Goal: Information Seeking & Learning: Compare options

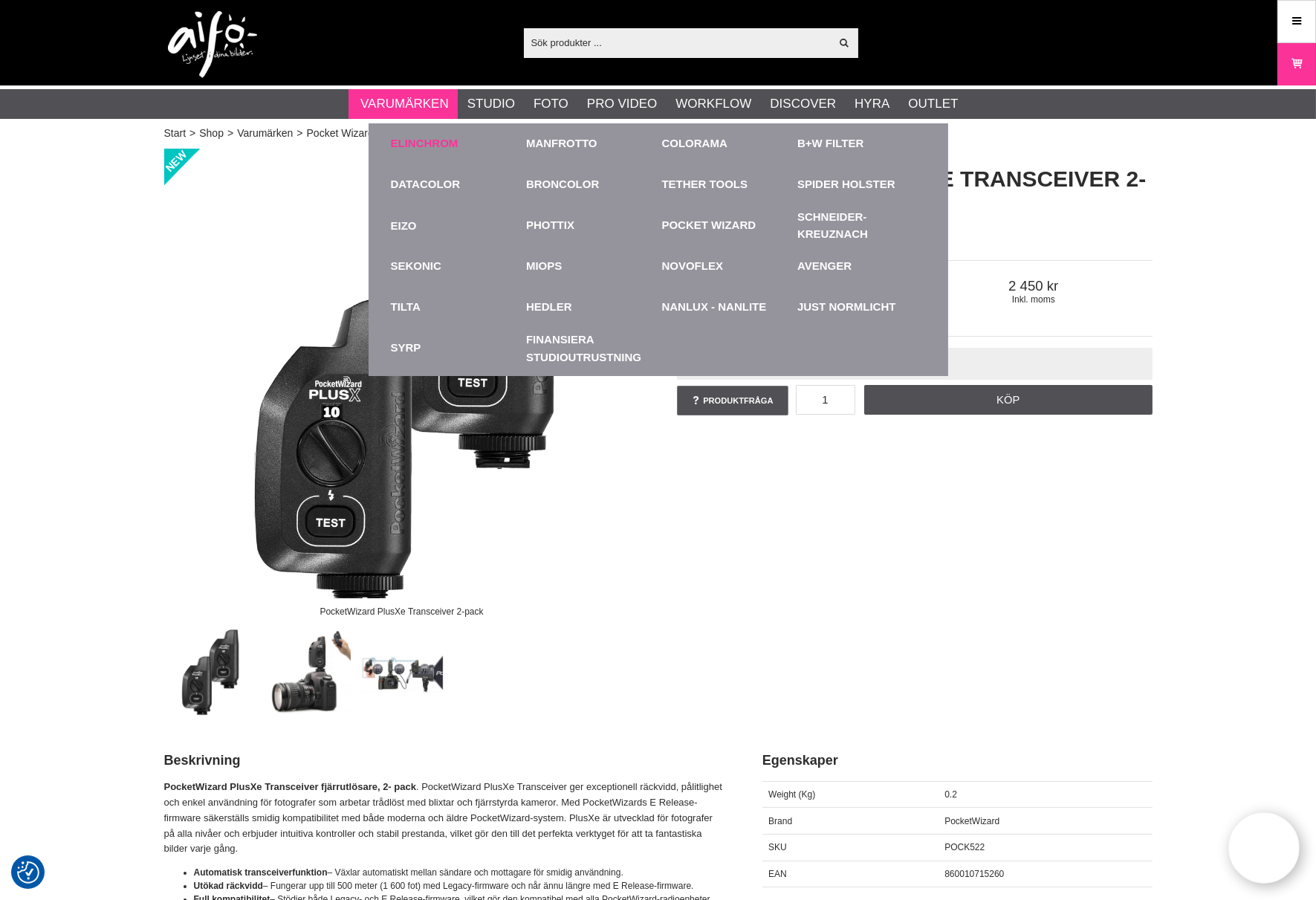
click at [401, 136] on link "Elinchrom" at bounding box center [425, 143] width 67 height 17
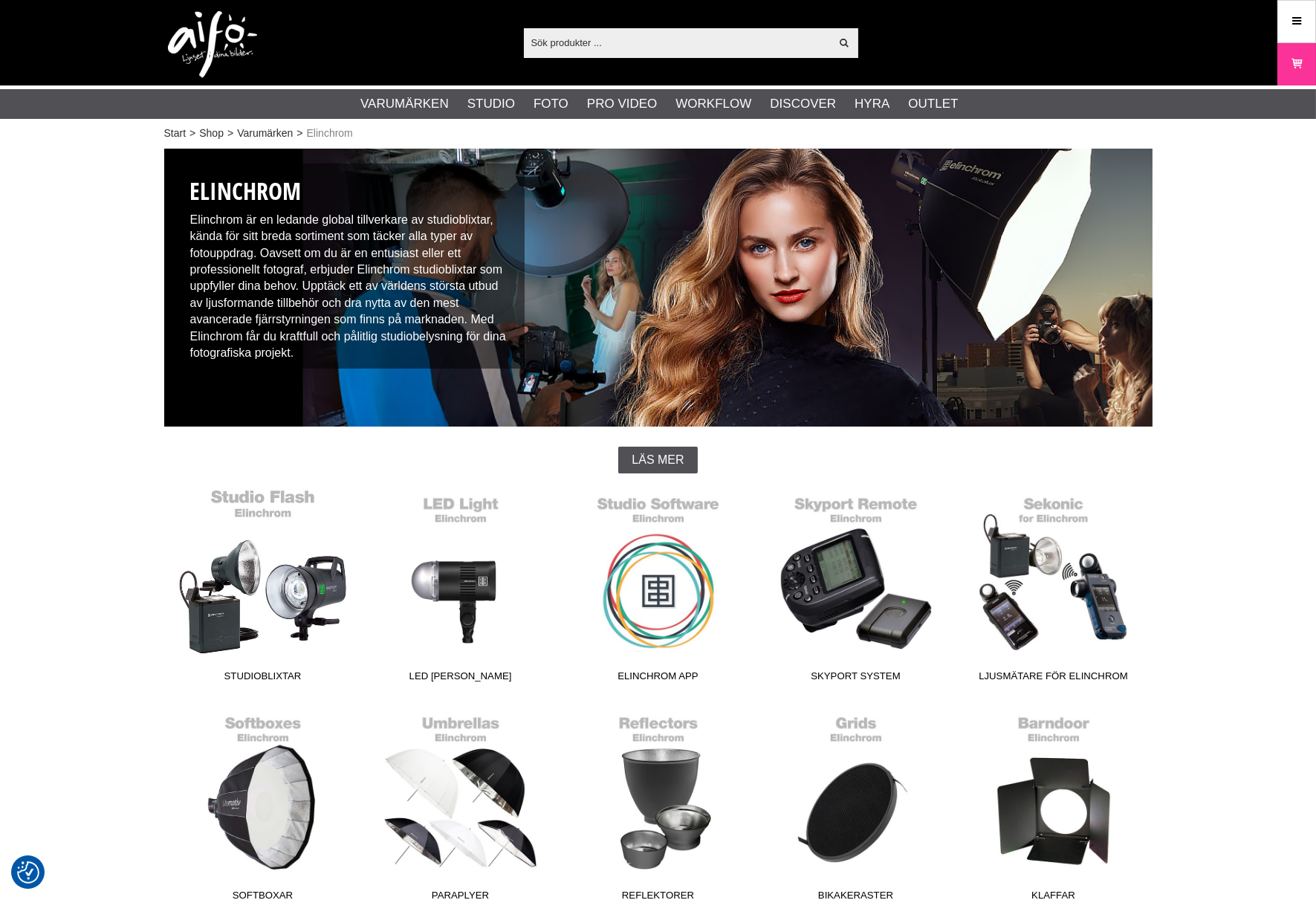
click at [254, 600] on link "Studioblixtar" at bounding box center [263, 588] width 198 height 201
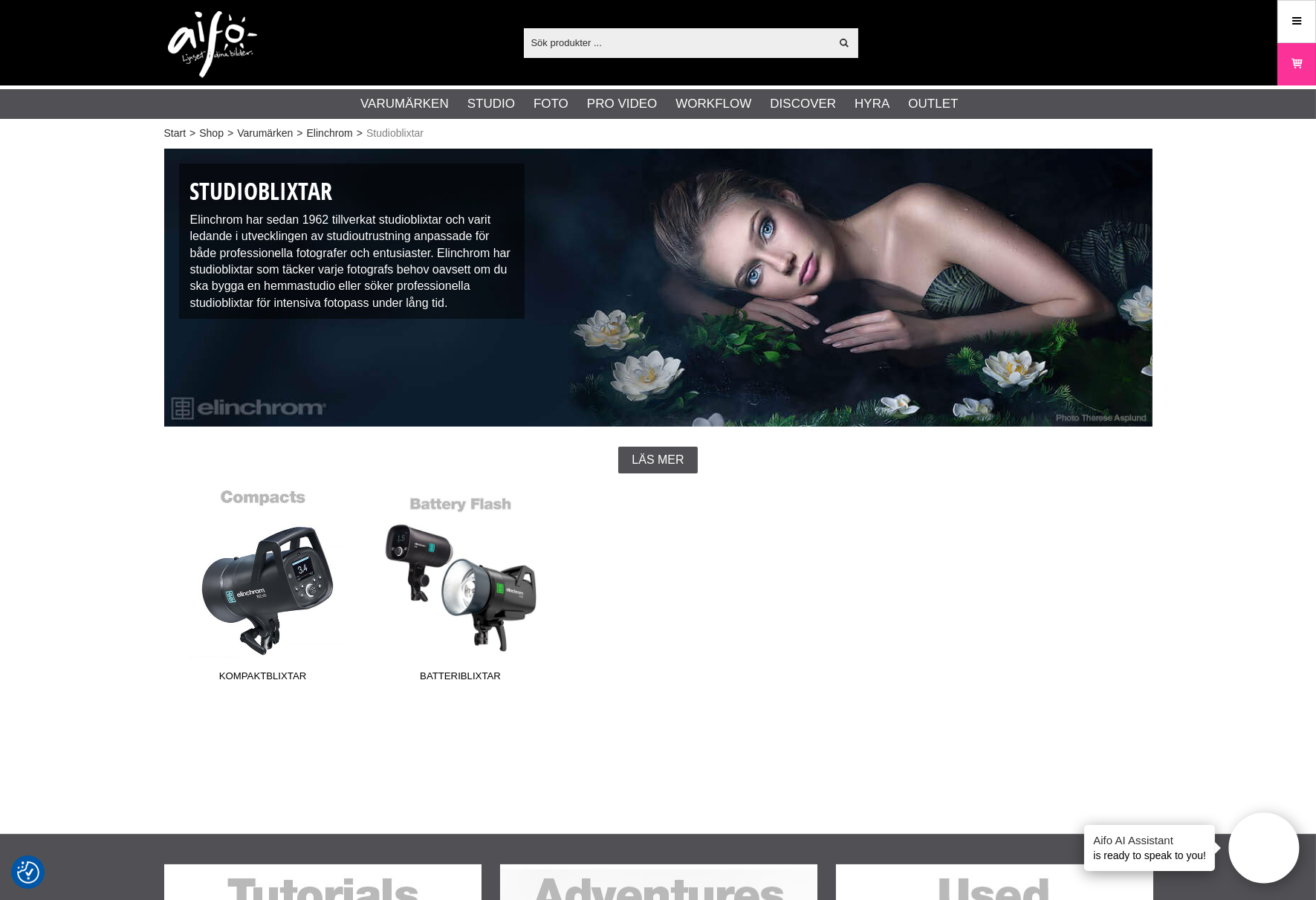
click at [272, 593] on link "Kompaktblixtar" at bounding box center [263, 588] width 198 height 201
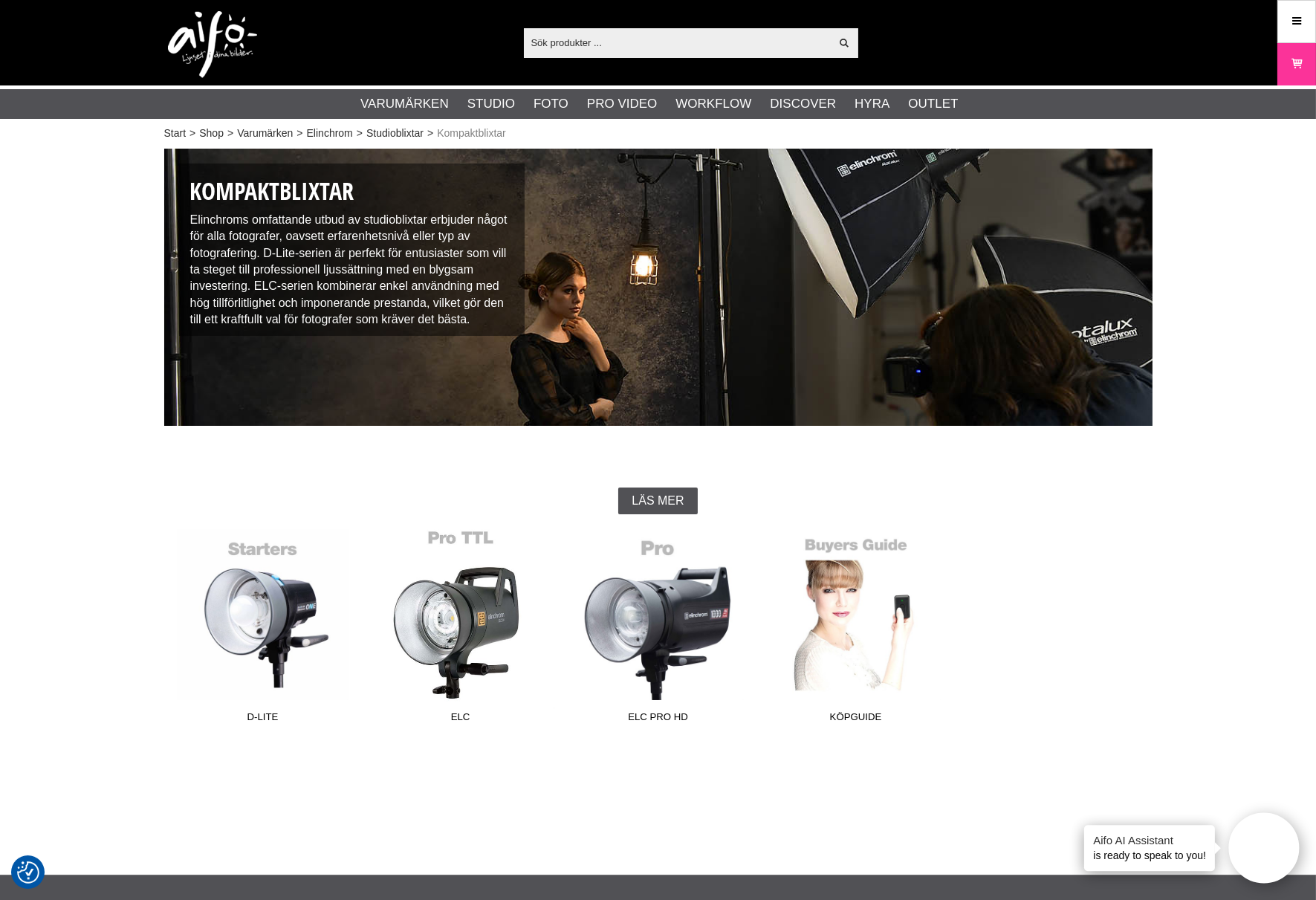
click at [458, 626] on link "ELC" at bounding box center [460, 629] width 198 height 201
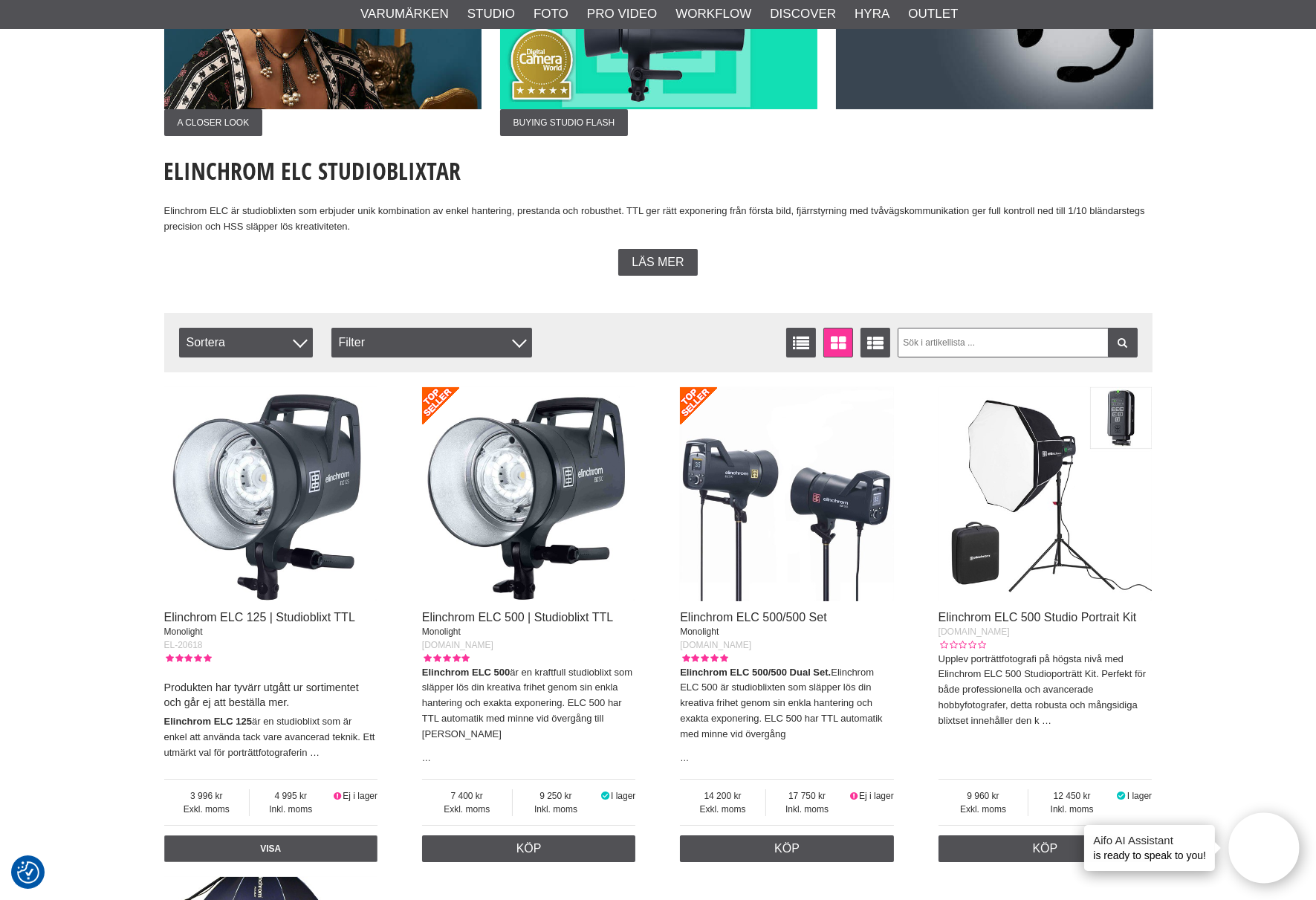
scroll to position [330, 0]
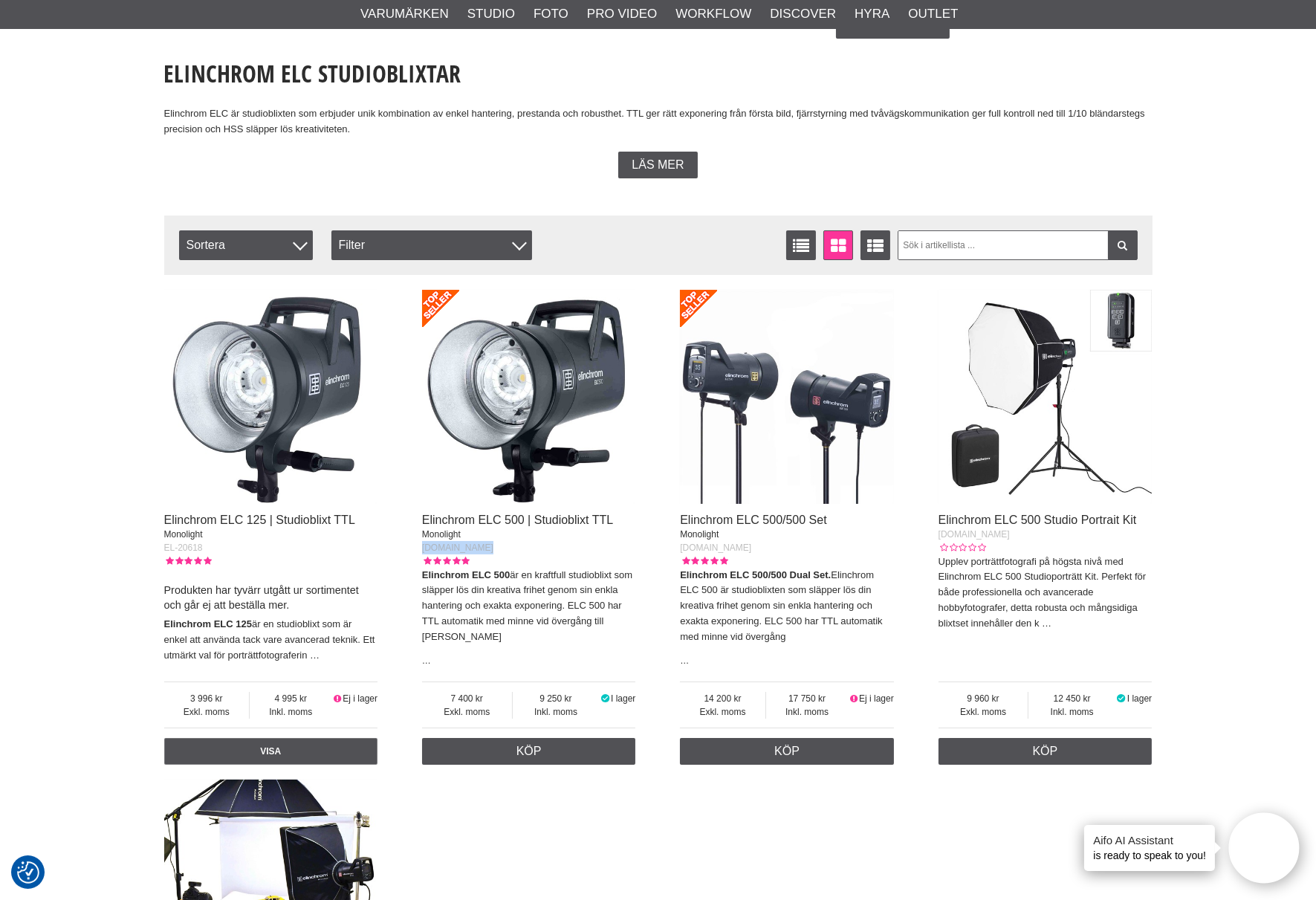
drag, startPoint x: 484, startPoint y: 547, endPoint x: 424, endPoint y: 550, distance: 60.1
click at [424, 550] on div "[DOMAIN_NAME]" at bounding box center [529, 548] width 214 height 14
copy span "[DOMAIN_NAME]"
drag, startPoint x: 745, startPoint y: 547, endPoint x: 673, endPoint y: 545, distance: 72.0
click at [673, 545] on div "Elinchrom ELC 125 | Studioblixt TTL Monolight EL-20618 Produkten har tyvärr utg…" at bounding box center [659, 763] width 989 height 961
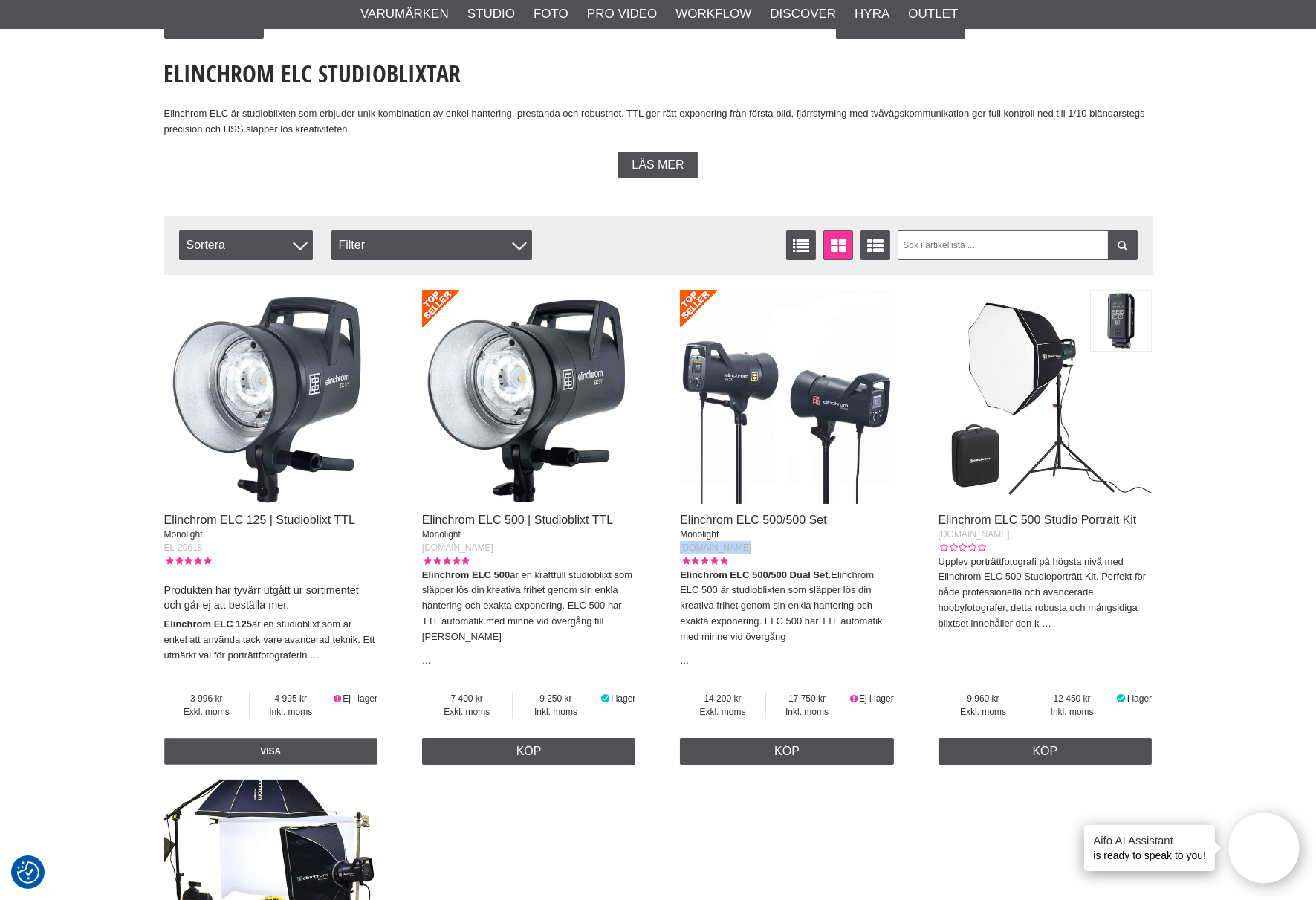
copy span "EL-20737.2.EU"
drag, startPoint x: 1005, startPoint y: 534, endPoint x: 940, endPoint y: 536, distance: 65.0
click at [940, 536] on div "EL-20920.1.EU" at bounding box center [1045, 535] width 214 height 14
copy span "EL-20920.1.EU"
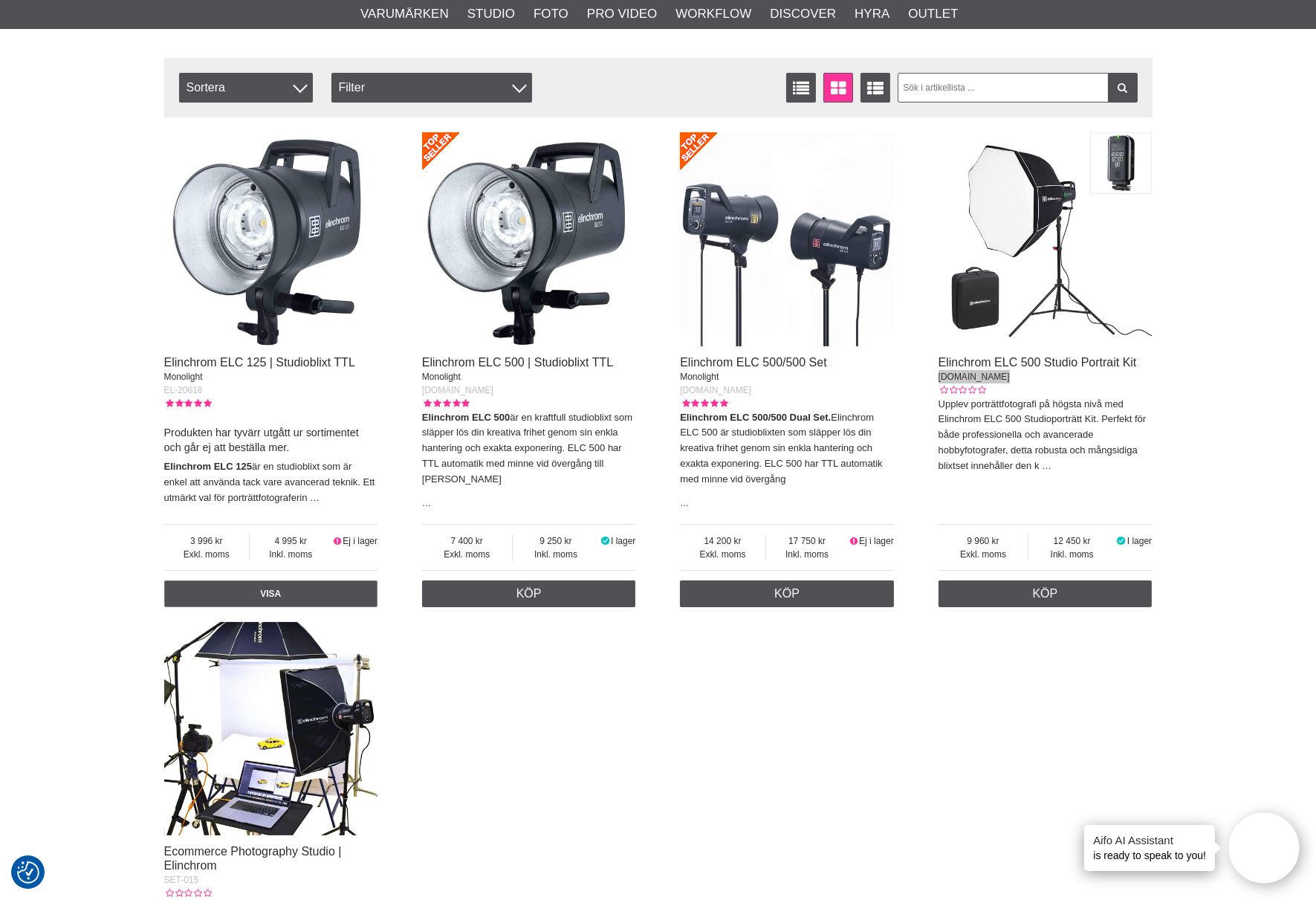
scroll to position [743, 0]
